Goal: Communication & Community: Connect with others

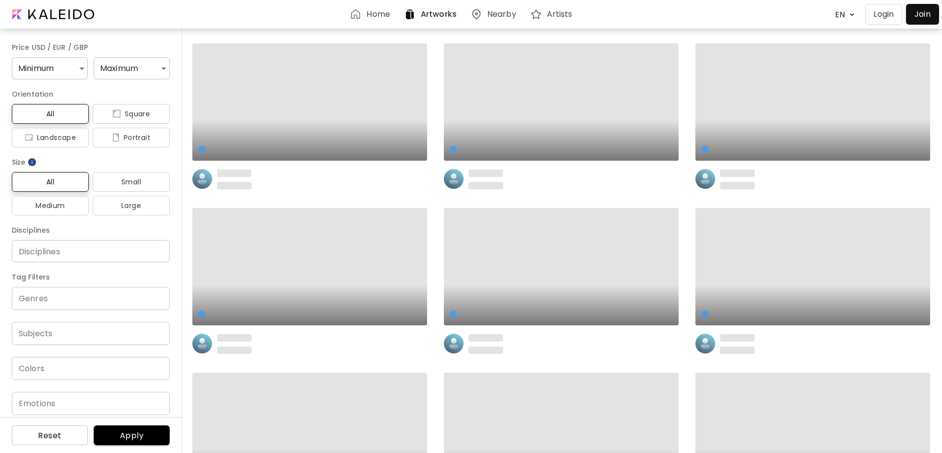
click at [890, 15] on p "Login" at bounding box center [884, 14] width 20 height 12
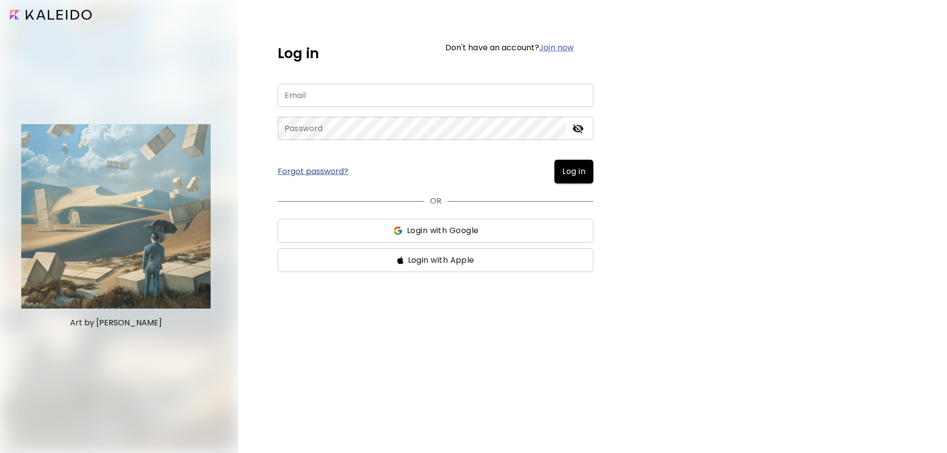
click at [356, 225] on span "Login with Google" at bounding box center [436, 231] width 300 height 12
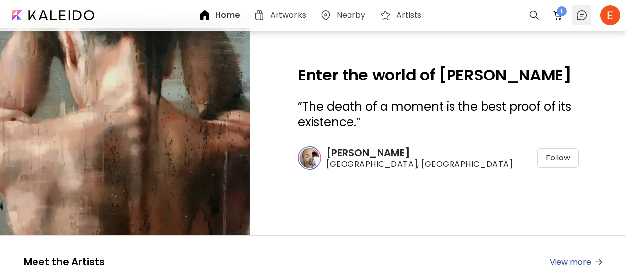
click at [587, 11] on img at bounding box center [582, 15] width 12 height 12
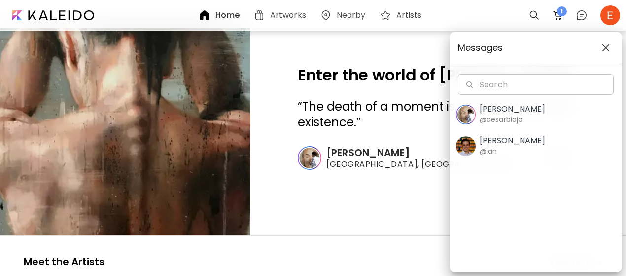
click at [607, 13] on div "Messages Search Search [PERSON_NAME] @cesarbiojo [PERSON_NAME] @[PERSON_NAME]" at bounding box center [313, 138] width 626 height 276
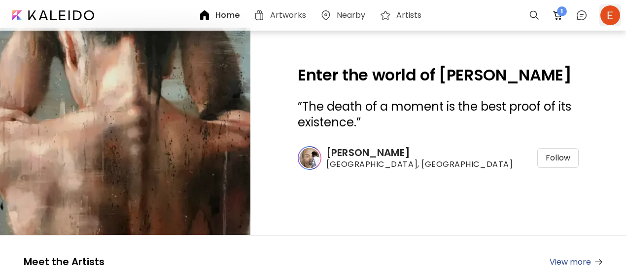
click at [609, 14] on div at bounding box center [611, 15] width 22 height 22
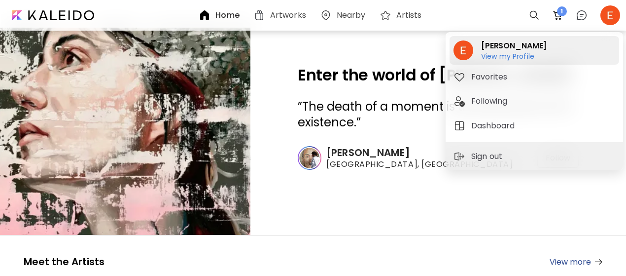
click at [517, 52] on h6 "View my Profile" at bounding box center [514, 56] width 66 height 9
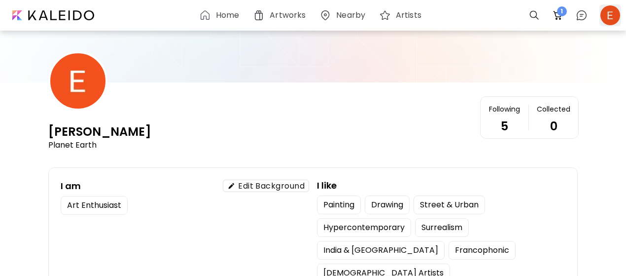
click at [611, 20] on div at bounding box center [611, 15] width 22 height 22
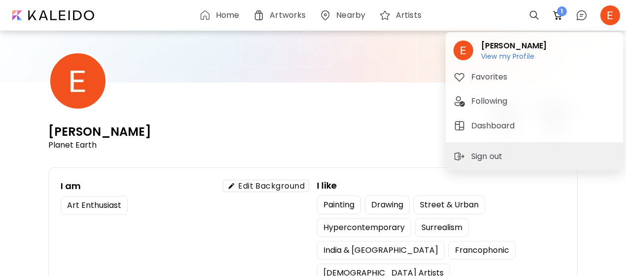
click at [532, 12] on div at bounding box center [313, 138] width 626 height 276
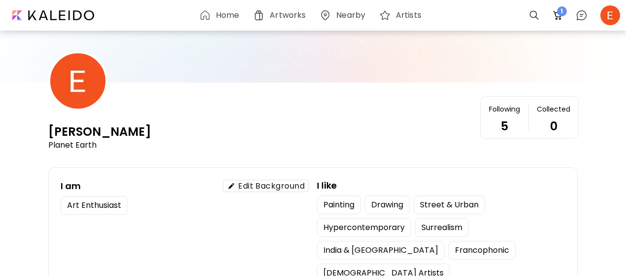
click at [532, 15] on div "Eliza Ladaru View my Profile View my Profile Favorites Following Dashboard Sign…" at bounding box center [313, 140] width 626 height 272
click at [532, 15] on div at bounding box center [535, 15] width 20 height 20
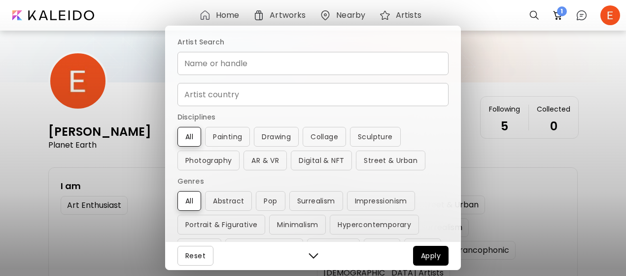
click at [245, 57] on input "Name or handle" at bounding box center [313, 63] width 271 height 23
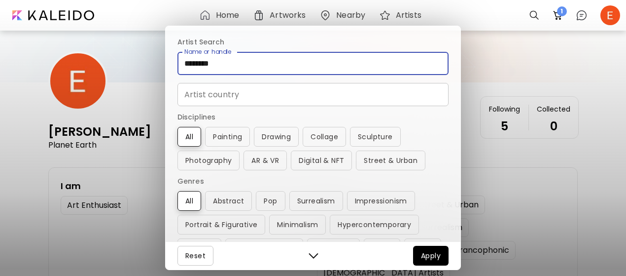
type input "********"
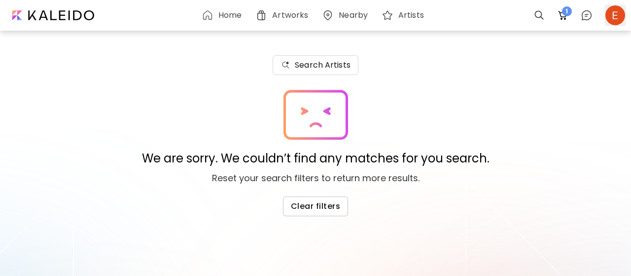
click at [624, 14] on div at bounding box center [616, 15] width 22 height 22
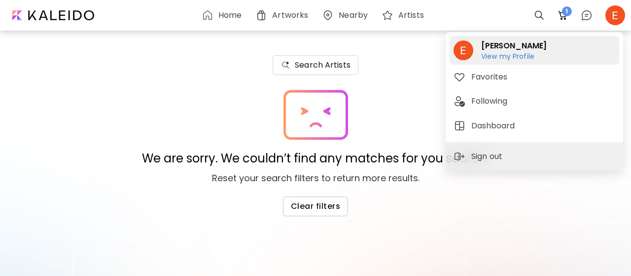
click at [546, 49] on div "Eliza Ladaru View my Profile View my Profile" at bounding box center [535, 50] width 170 height 29
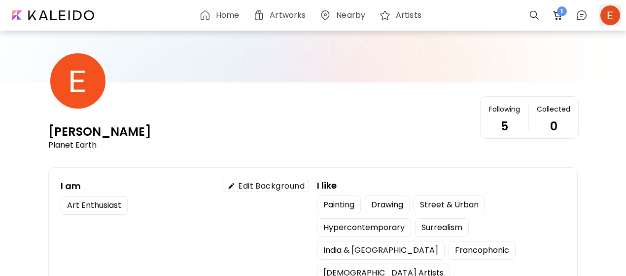
click at [608, 10] on div at bounding box center [611, 15] width 22 height 22
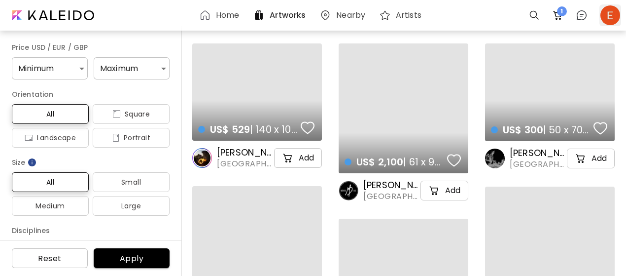
click at [607, 7] on div at bounding box center [611, 15] width 22 height 22
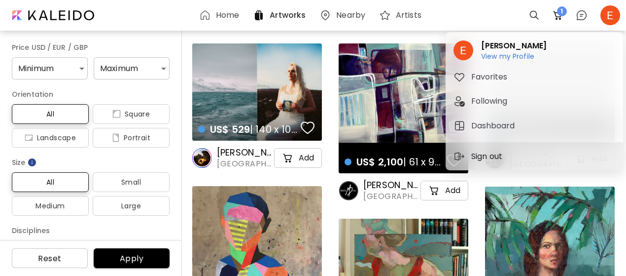
click at [501, 150] on p "Sign out" at bounding box center [489, 156] width 34 height 12
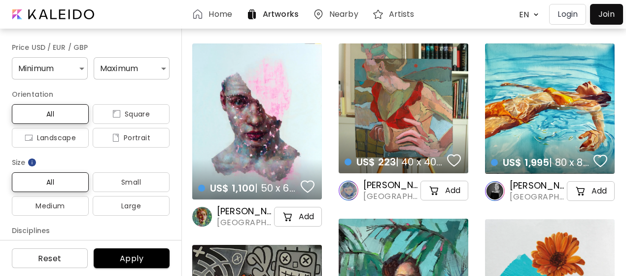
click at [607, 14] on div at bounding box center [607, 14] width 28 height 16
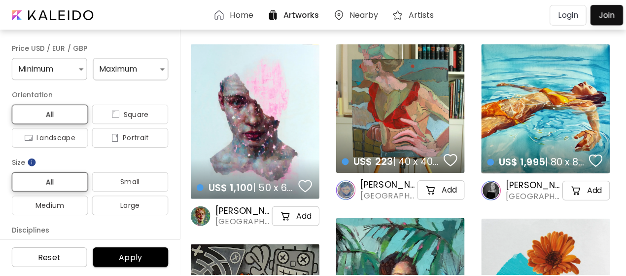
scroll to position [26, 0]
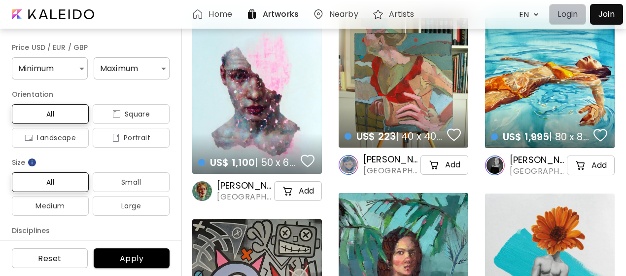
click at [571, 14] on p "Login" at bounding box center [568, 14] width 20 height 12
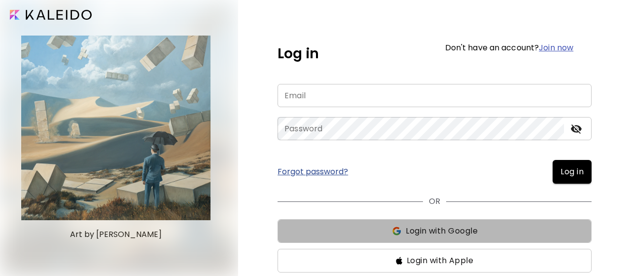
click at [398, 230] on img "button" at bounding box center [397, 231] width 10 height 10
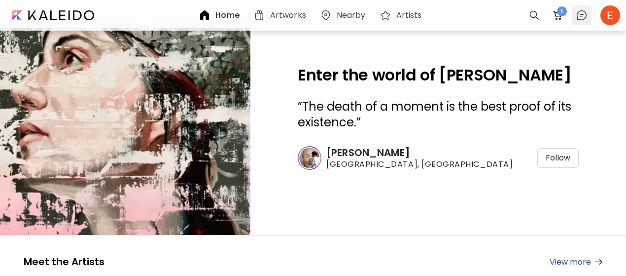
click at [577, 15] on img at bounding box center [582, 15] width 12 height 12
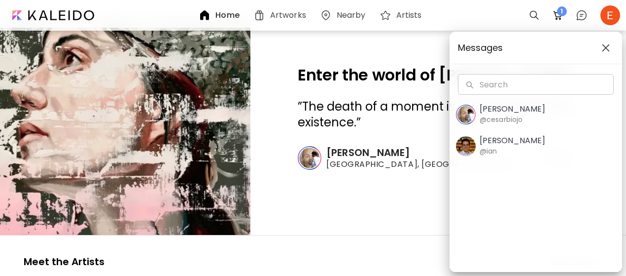
click at [560, 12] on div "Messages Search Search [PERSON_NAME] @cesarbiojo [PERSON_NAME] @[PERSON_NAME]" at bounding box center [313, 138] width 626 height 276
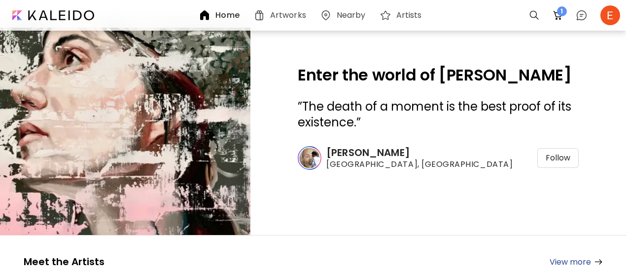
click at [560, 12] on span "1" at bounding box center [562, 11] width 10 height 10
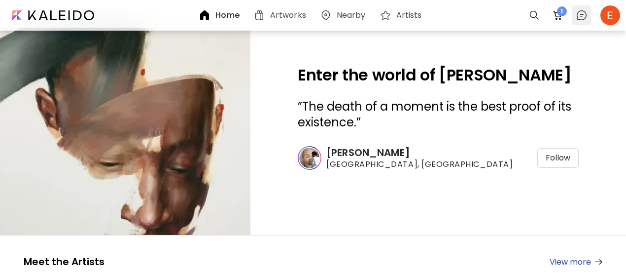
click at [581, 19] on img at bounding box center [582, 15] width 12 height 12
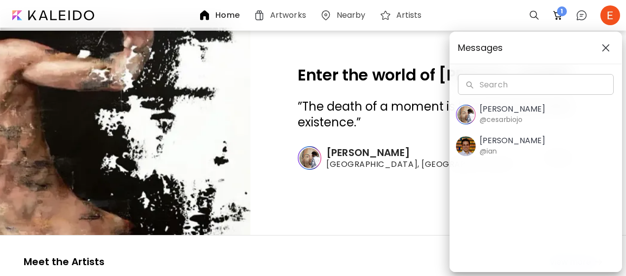
click at [403, 225] on div "Messages Search Search [PERSON_NAME] @cesarbiojo [PERSON_NAME] @[PERSON_NAME]" at bounding box center [313, 138] width 626 height 276
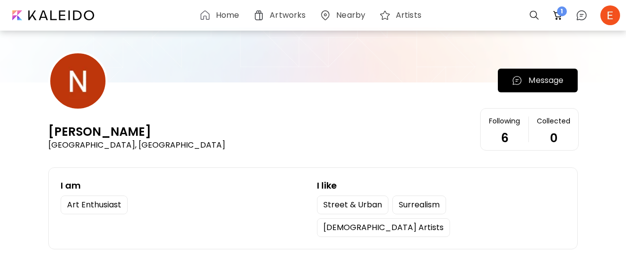
click at [505, 90] on button "Message" at bounding box center [538, 81] width 80 height 24
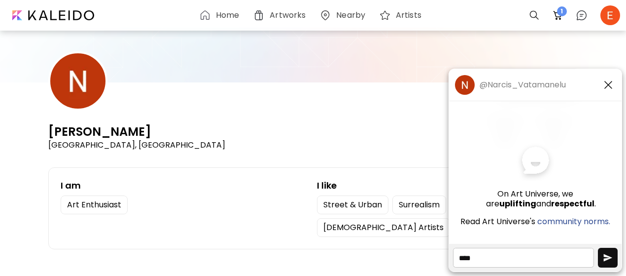
type textarea "****"
click at [609, 258] on img "button" at bounding box center [608, 258] width 10 height 10
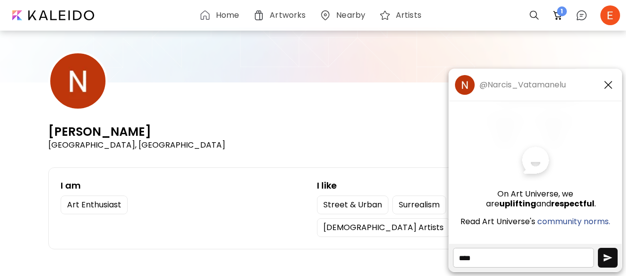
click at [609, 258] on img "button" at bounding box center [608, 258] width 10 height 10
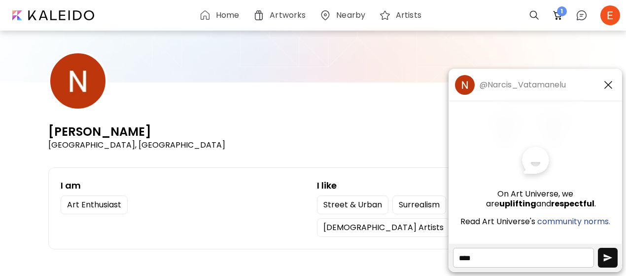
click at [609, 258] on img "button" at bounding box center [608, 258] width 10 height 10
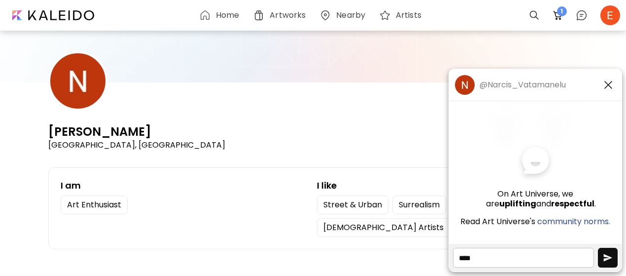
click at [609, 258] on img "button" at bounding box center [608, 258] width 10 height 10
click at [605, 250] on button "button" at bounding box center [608, 258] width 20 height 20
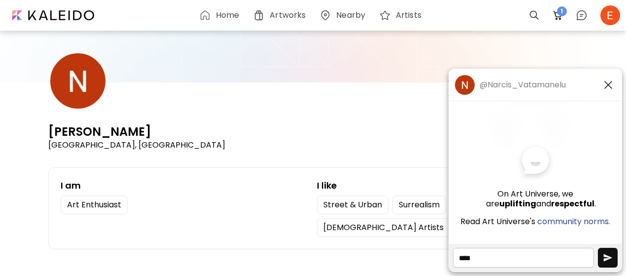
click at [605, 250] on button "button" at bounding box center [608, 258] width 20 height 20
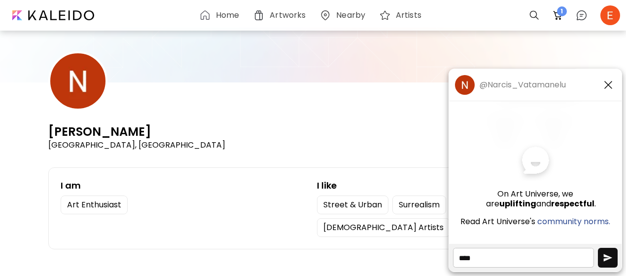
click at [605, 250] on button "button" at bounding box center [608, 258] width 20 height 20
click at [446, 258] on div "@Narcis_Vatamanelu On Art Universe, we are uplifting and respectful . Read Art …" at bounding box center [313, 152] width 626 height 248
click at [615, 84] on button "button" at bounding box center [608, 84] width 15 height 15
